Goal: Task Accomplishment & Management: Manage account settings

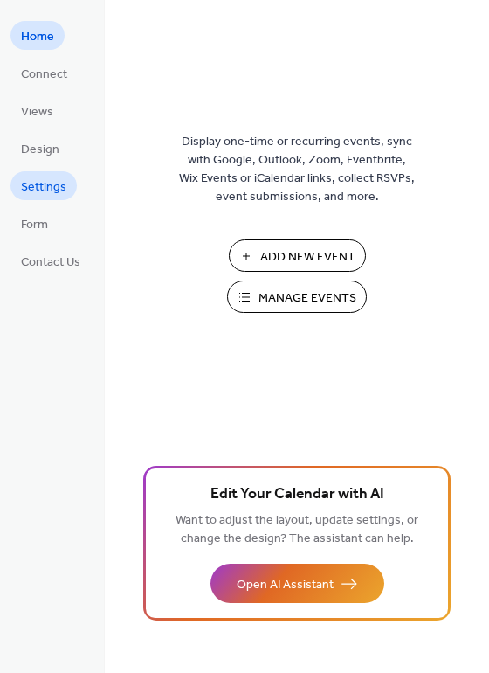
click at [66, 194] on span "Settings" at bounding box center [43, 187] width 45 height 18
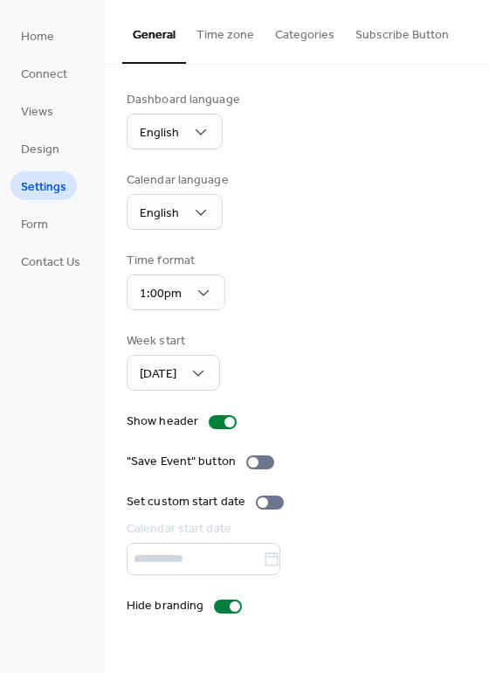
scroll to position [0, 68]
click at [377, 37] on button "Subscribe Button" at bounding box center [402, 31] width 114 height 62
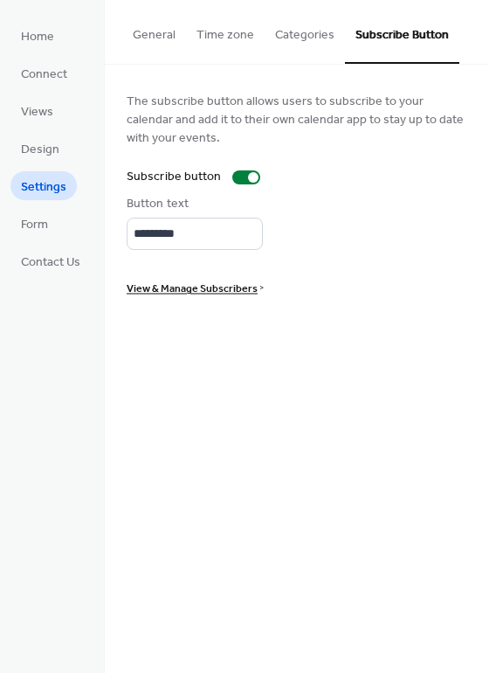
click at [186, 26] on button "General" at bounding box center [154, 31] width 64 height 62
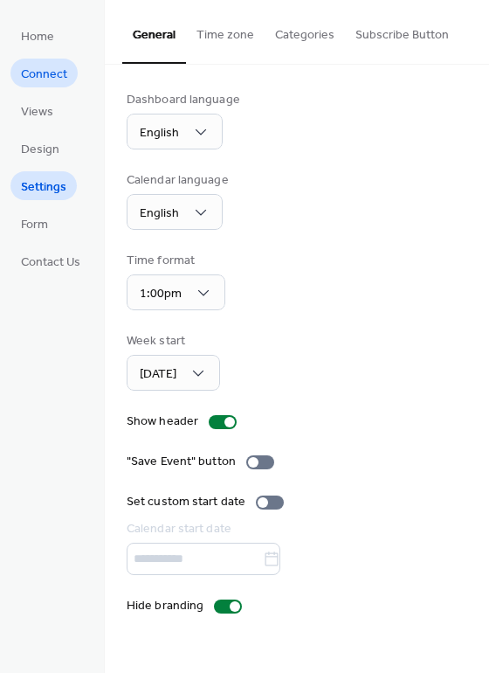
click at [51, 77] on span "Connect" at bounding box center [44, 75] width 46 height 18
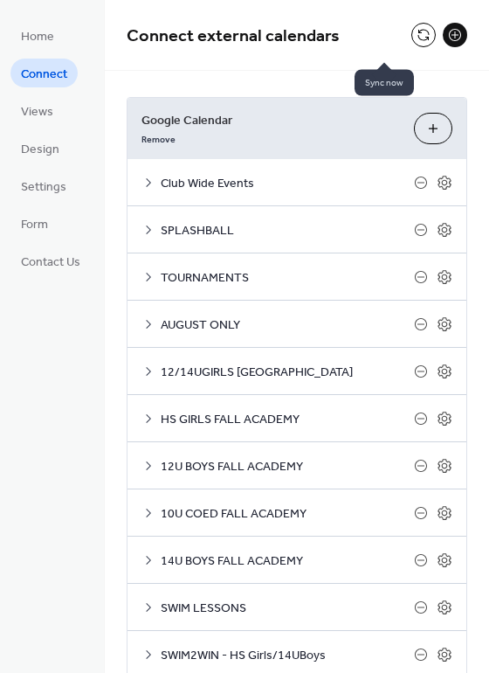
click at [412, 35] on button at bounding box center [424, 35] width 24 height 24
click at [59, 185] on span "Settings" at bounding box center [43, 187] width 45 height 18
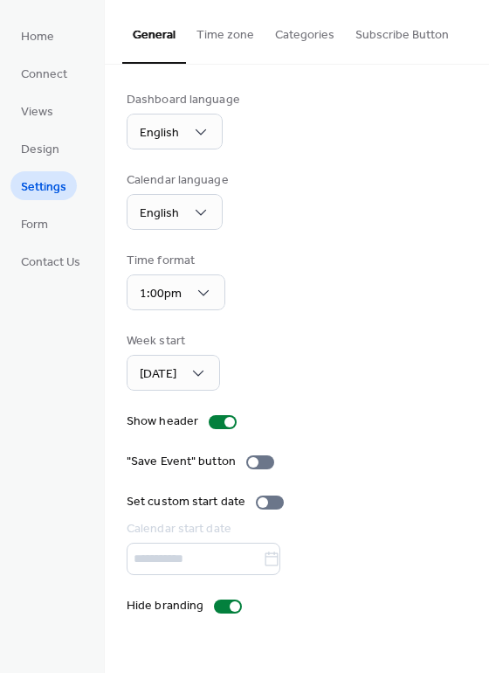
click at [265, 42] on button "Time zone" at bounding box center [225, 31] width 79 height 62
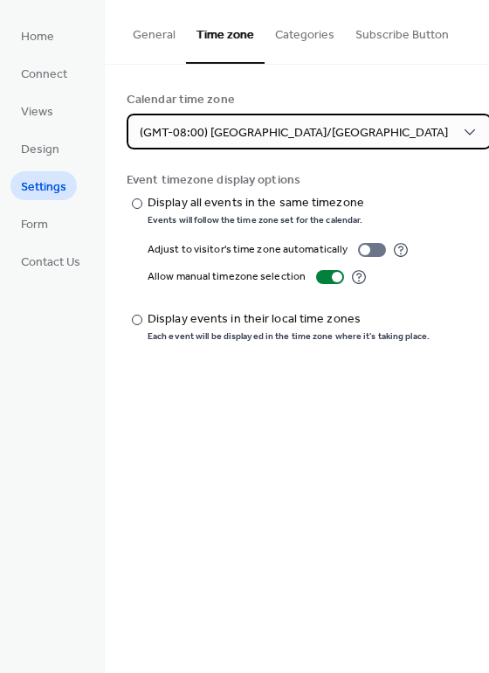
click at [332, 140] on span "(GMT-08:00) [GEOGRAPHIC_DATA]/[GEOGRAPHIC_DATA]" at bounding box center [294, 133] width 308 height 24
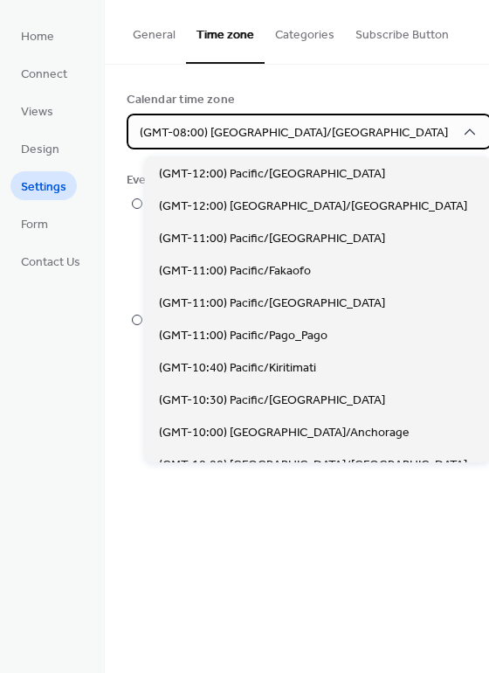
click at [360, 135] on span "(GMT-08:00) [GEOGRAPHIC_DATA]/[GEOGRAPHIC_DATA]" at bounding box center [294, 133] width 308 height 24
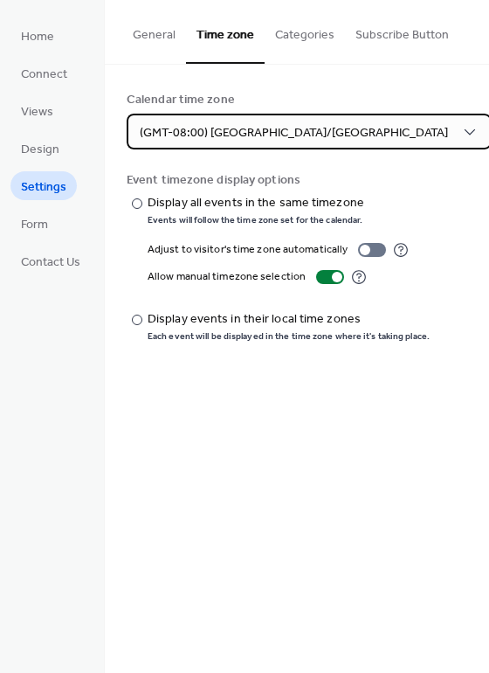
click at [381, 135] on div "(GMT-08:00) [GEOGRAPHIC_DATA]/[GEOGRAPHIC_DATA]" at bounding box center [309, 132] width 365 height 36
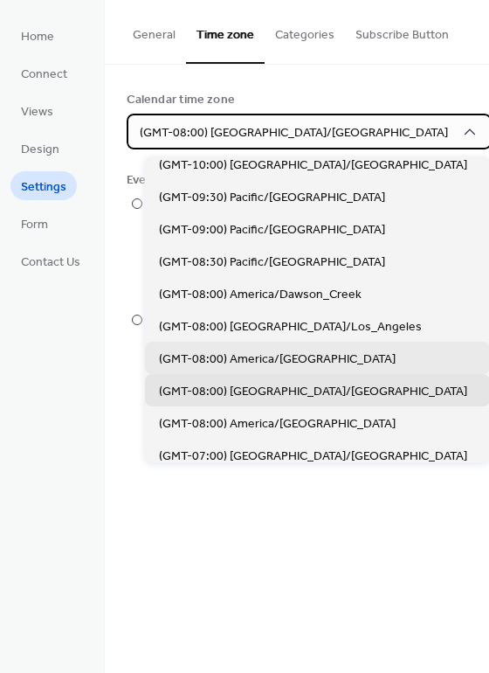
scroll to position [334, 0]
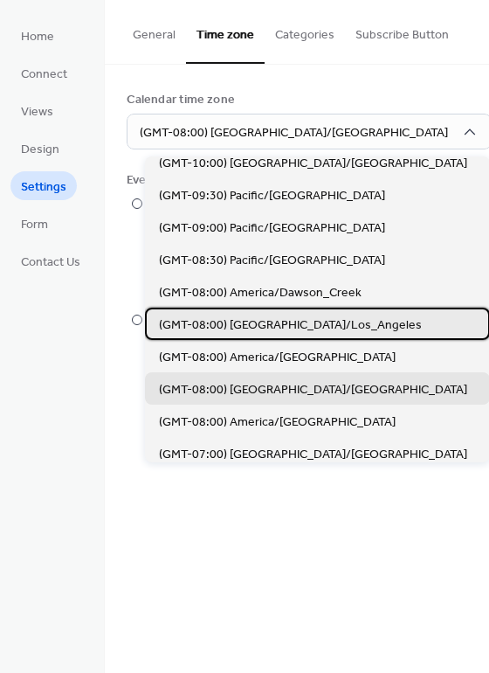
click at [369, 316] on span "(GMT-08:00) [GEOGRAPHIC_DATA]/Los_Angeles" at bounding box center [290, 325] width 263 height 18
